Goal: Task Accomplishment & Management: Complete application form

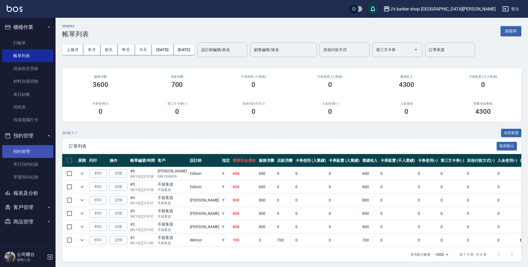
click at [36, 149] on link "預約管理" at bounding box center [27, 151] width 51 height 13
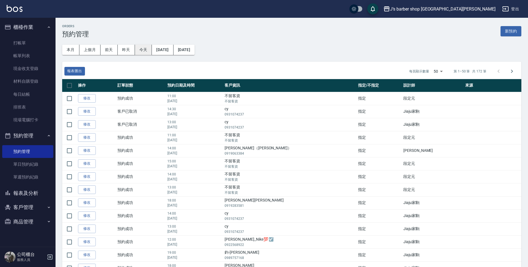
click at [148, 53] on button "今天" at bounding box center [143, 50] width 17 height 10
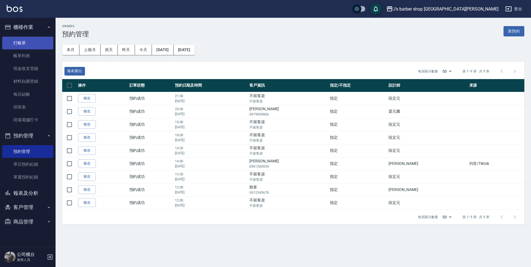
click at [17, 45] on link "打帳單" at bounding box center [27, 43] width 51 height 13
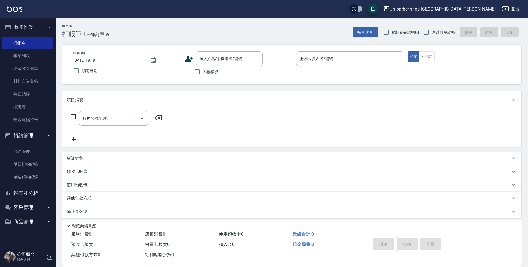
click at [203, 73] on span "不留客資" at bounding box center [211, 72] width 16 height 6
click at [203, 73] on input "不留客資" at bounding box center [197, 72] width 12 height 12
checkbox input "true"
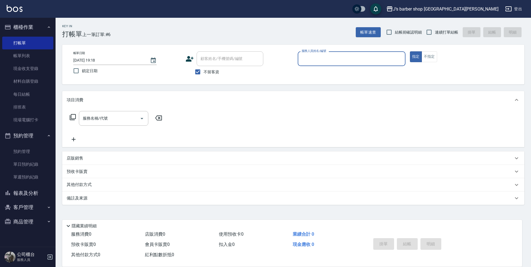
click at [373, 59] on input "服務人員姓名/編號" at bounding box center [351, 59] width 103 height 10
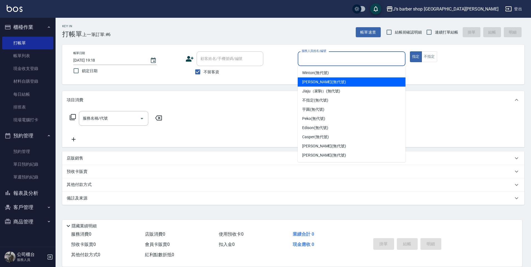
click at [359, 80] on div "[PERSON_NAME] (無代號)" at bounding box center [352, 81] width 108 height 9
type input "[PERSON_NAME](無代號)"
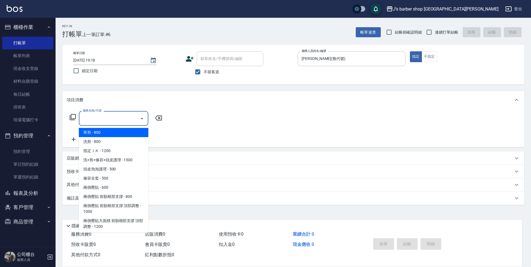
click at [97, 121] on input "服務名稱/代號" at bounding box center [109, 119] width 56 height 10
click at [101, 144] on span "洗剪 - 800" at bounding box center [113, 141] width 69 height 9
type input "洗剪(101)"
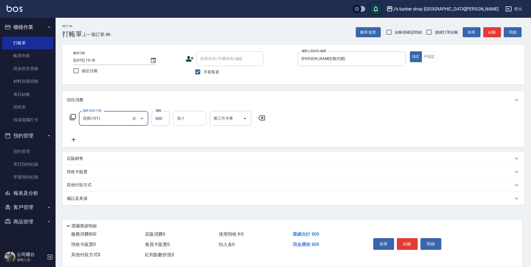
click at [183, 119] on input "洗-1" at bounding box center [190, 119] width 28 height 10
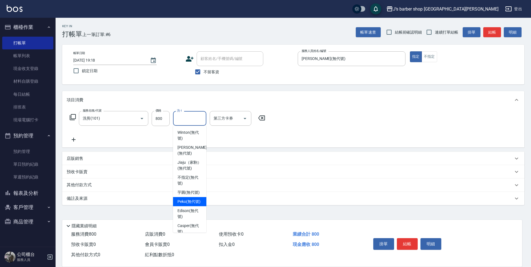
click at [197, 205] on span "Peko (無代號)" at bounding box center [188, 202] width 23 height 6
type input "Peko(無代號)"
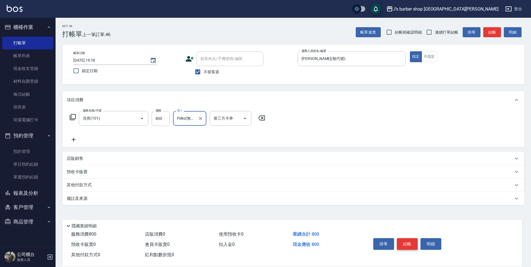
click at [403, 240] on button "結帳" at bounding box center [407, 244] width 21 height 12
